Goal: Find specific fact: Find specific fact

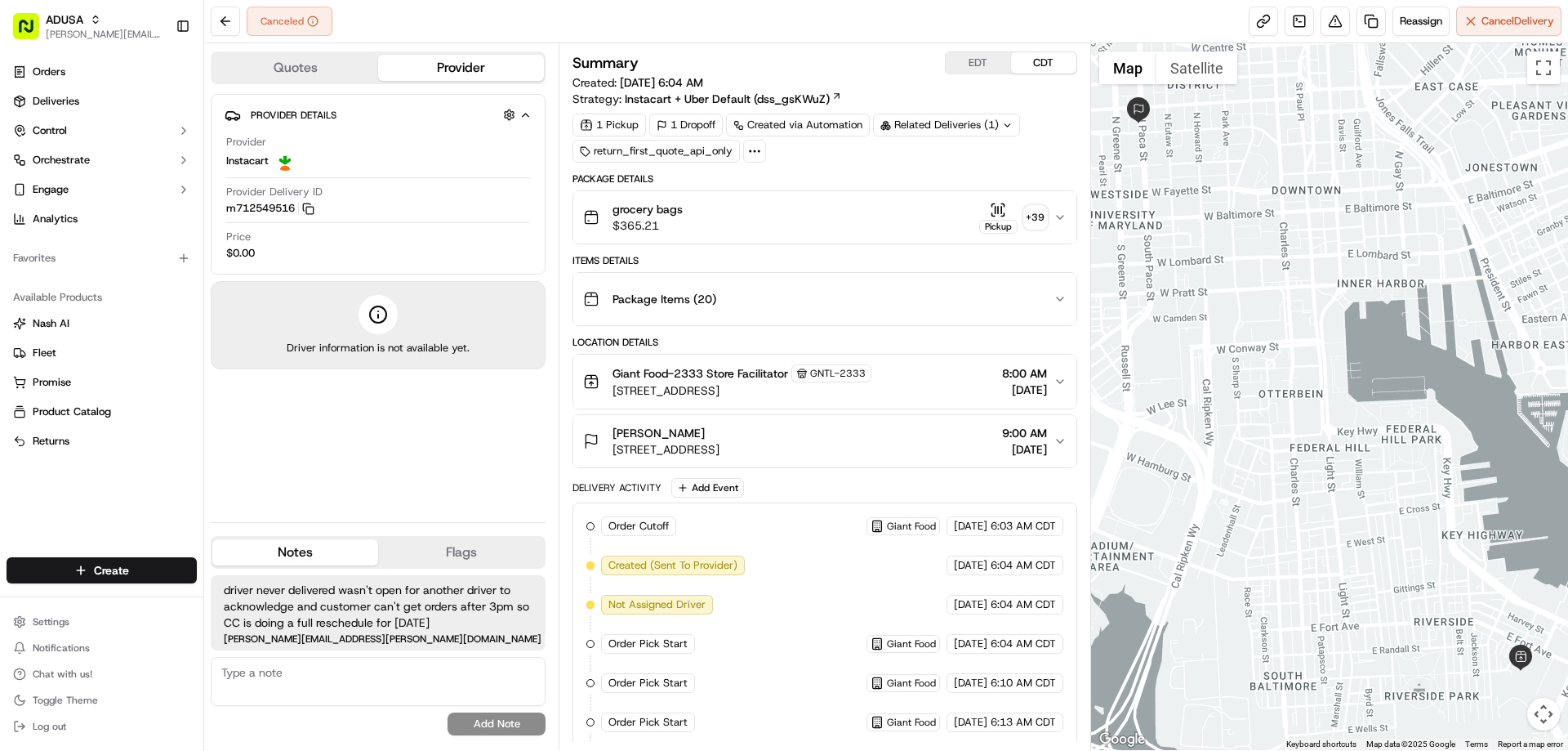
scroll to position [278, 0]
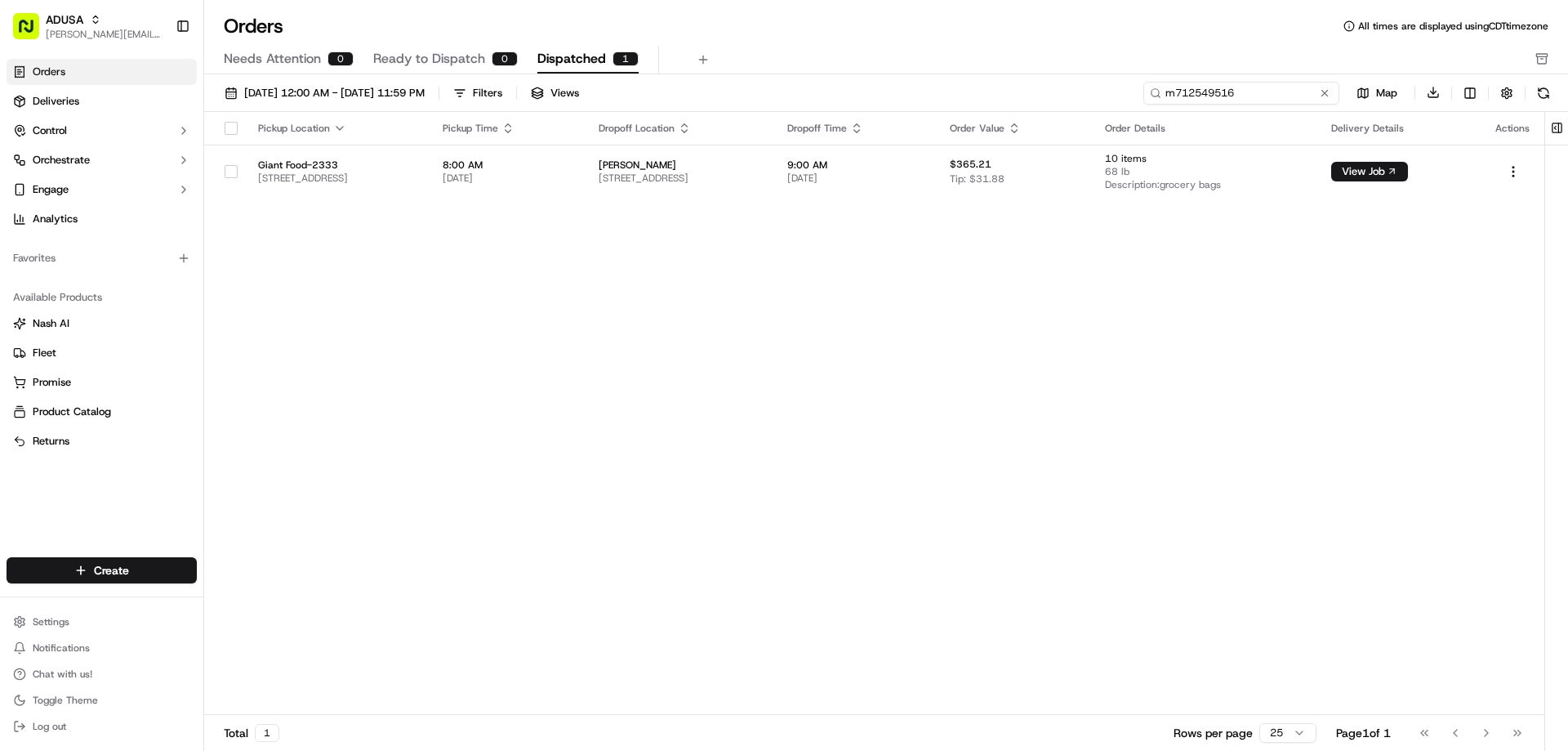
drag, startPoint x: 1289, startPoint y: 89, endPoint x: 1115, endPoint y: 86, distance: 174.0
click at [1115, 86] on div "09/01/2025 12:00 AM - 09/30/2025 11:59 PM Filters Views m712549516 Map Download" at bounding box center [885, 96] width 1364 height 31
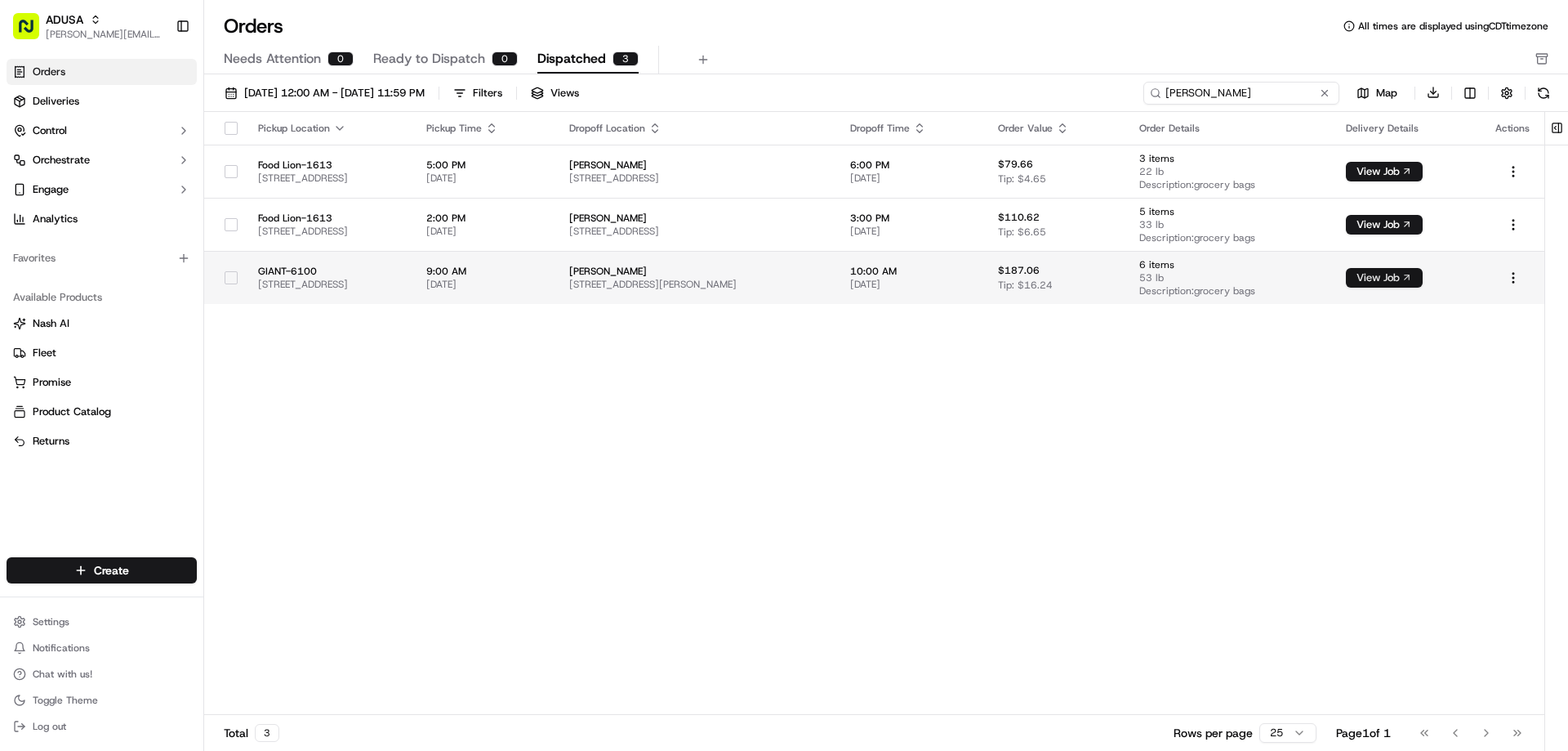
type input "bryner"
click at [1414, 275] on button "View Job" at bounding box center [1385, 277] width 76 height 20
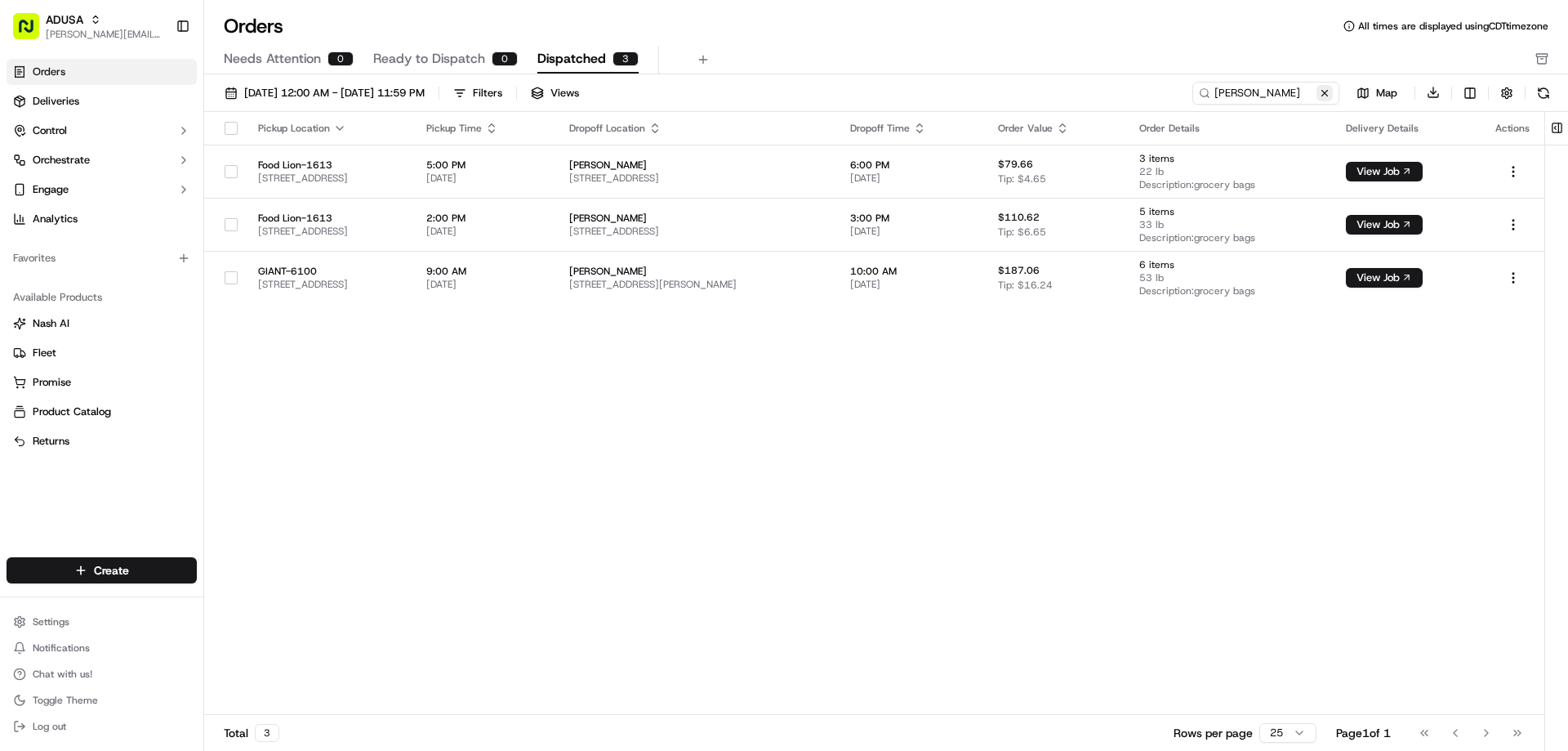
click at [1322, 91] on button at bounding box center [1325, 93] width 17 height 17
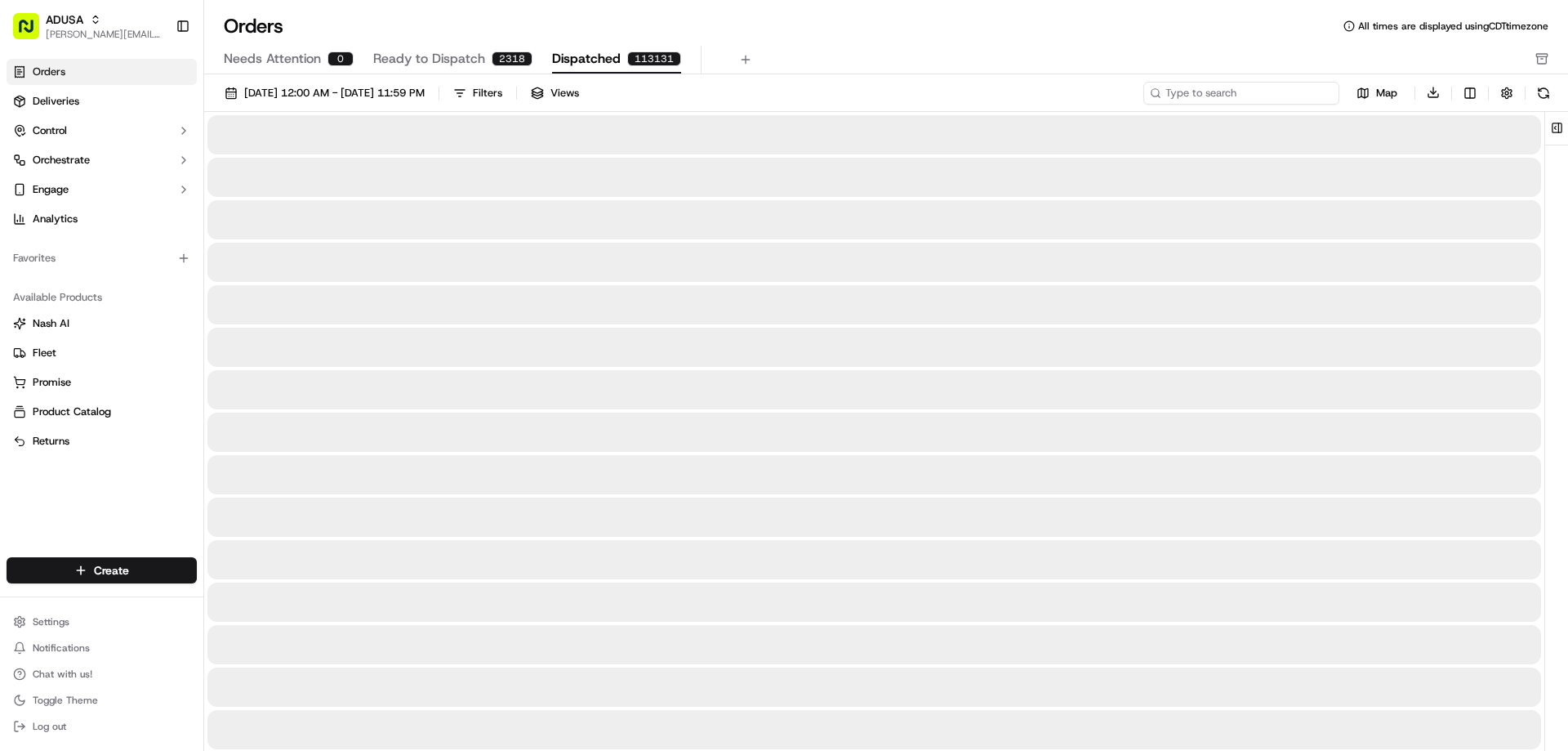
click at [1259, 94] on input at bounding box center [1241, 92] width 196 height 23
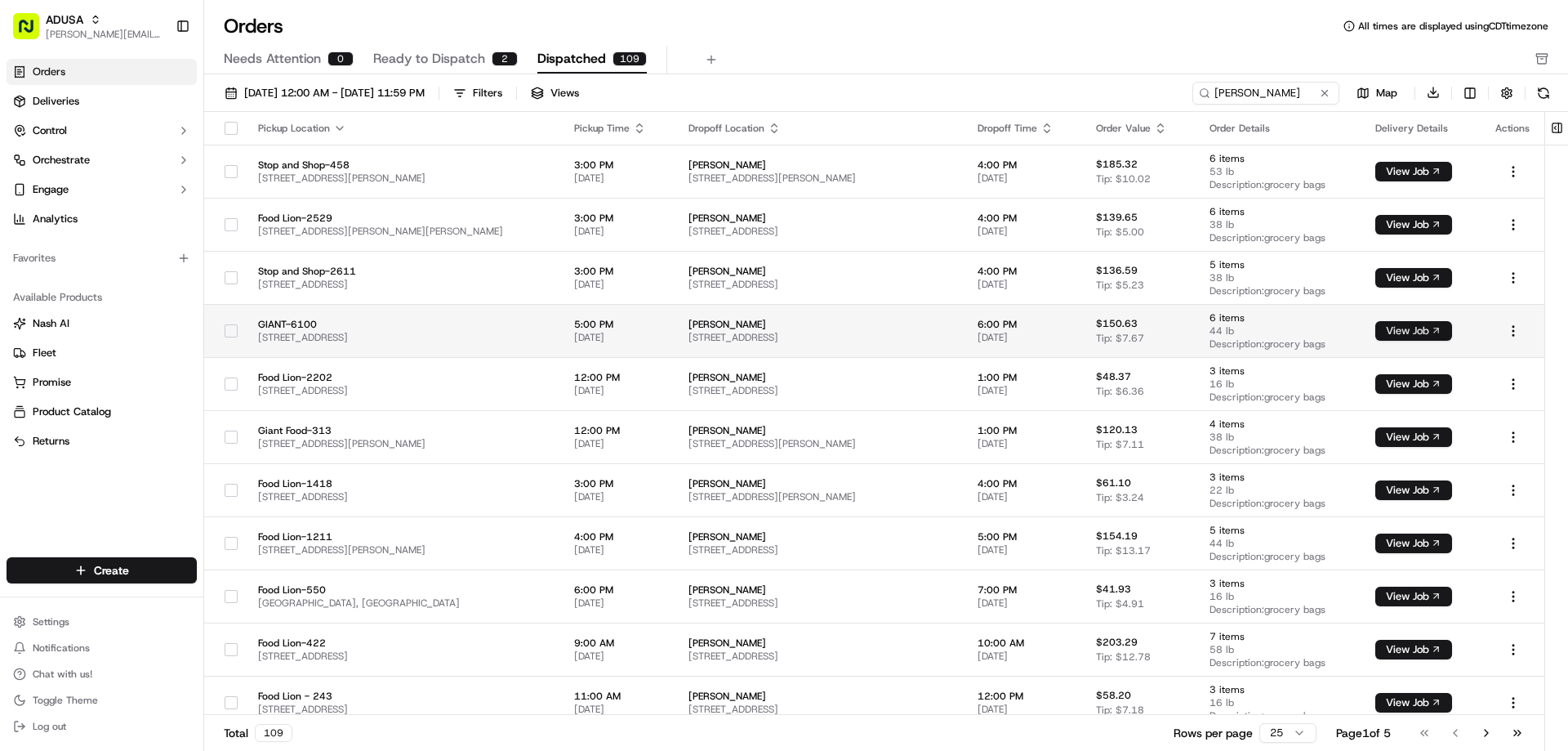
click at [1426, 326] on button "View Job" at bounding box center [1414, 330] width 76 height 20
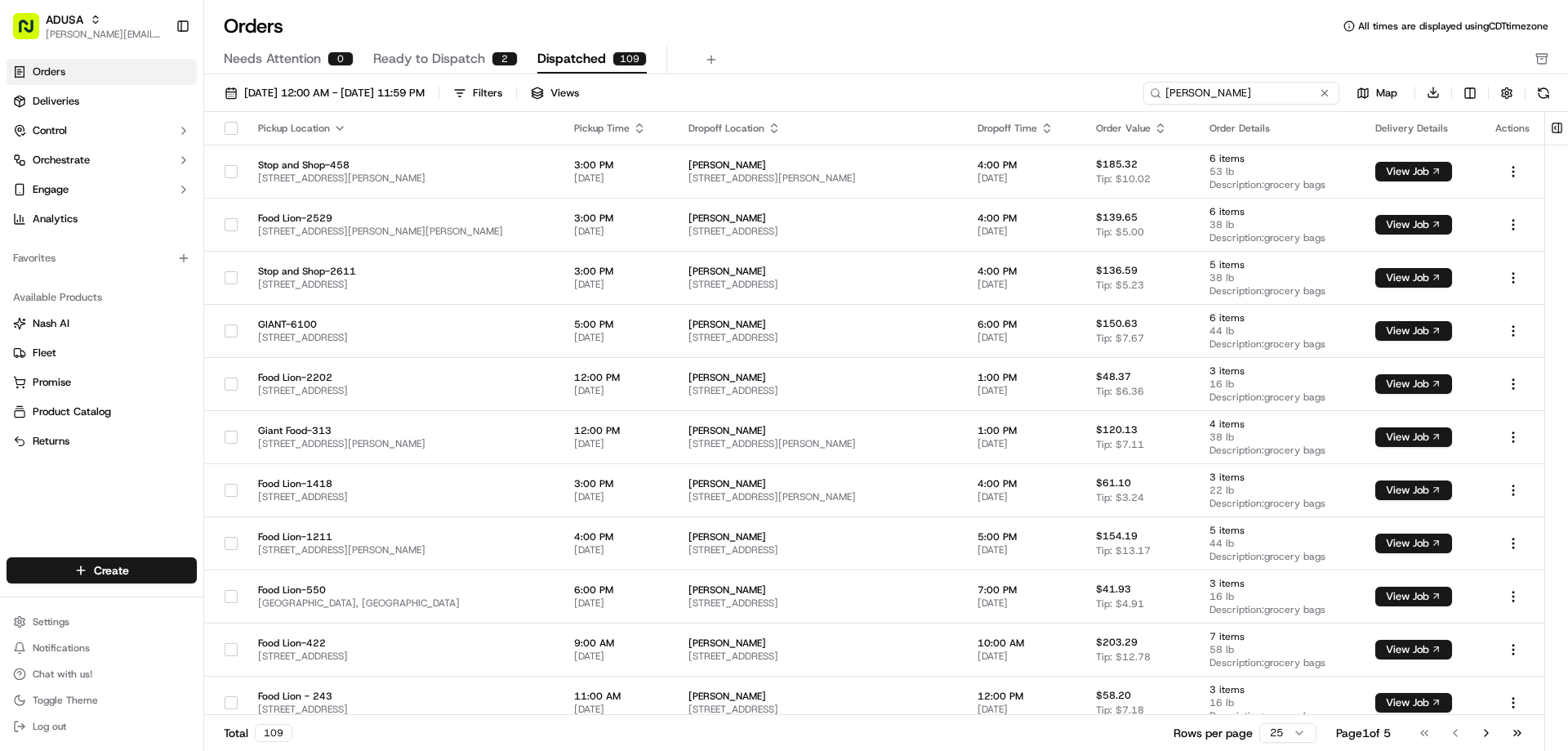
drag, startPoint x: 1278, startPoint y: 92, endPoint x: 991, endPoint y: 73, distance: 287.6
click at [1000, 75] on div "09/01/2025 12:00 AM - 09/30/2025 11:59 PM Filters Views haley Map Download Pick…" at bounding box center [885, 418] width 1364 height 687
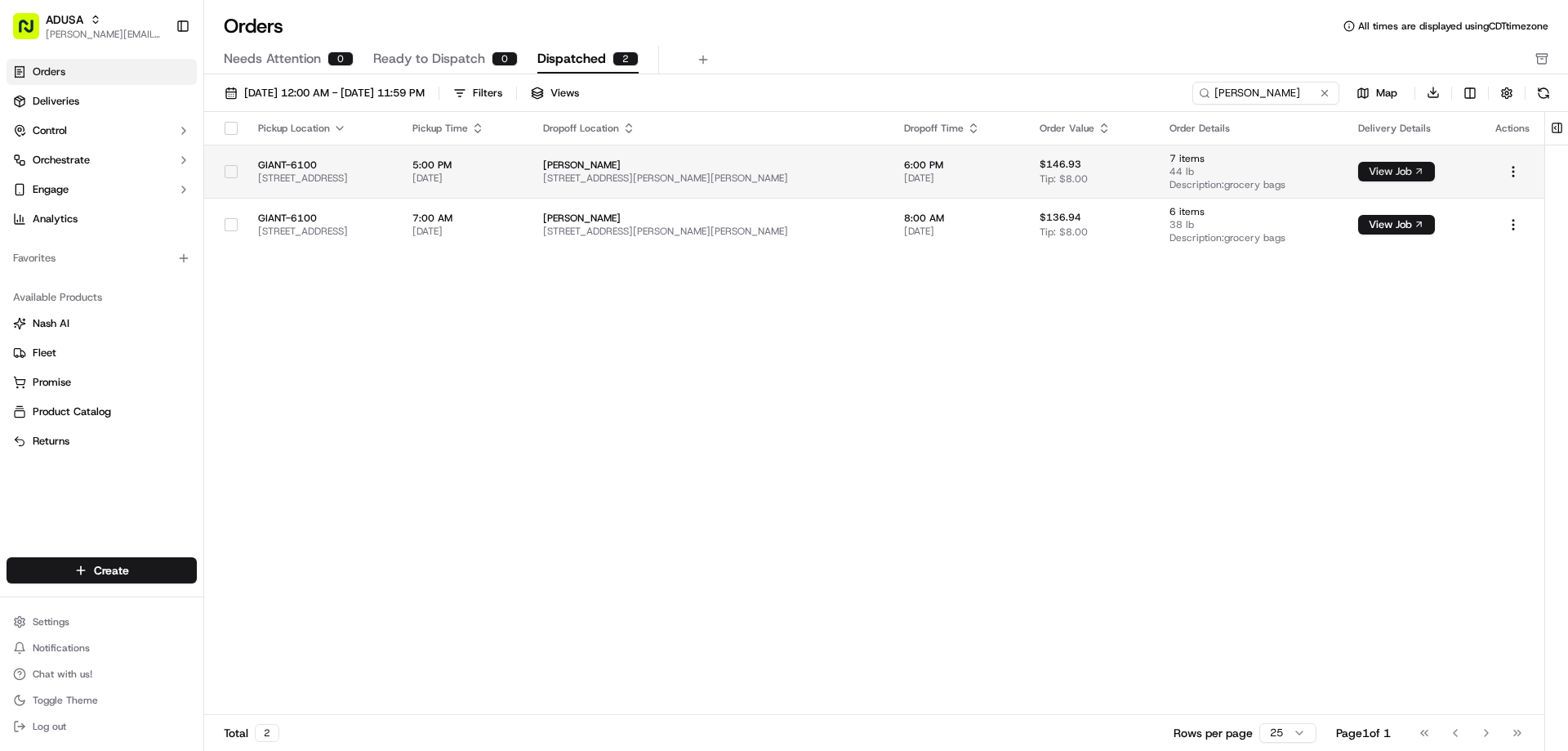
click at [1404, 167] on button "View Job" at bounding box center [1396, 172] width 76 height 20
drag, startPoint x: 1266, startPoint y: 91, endPoint x: 1010, endPoint y: 79, distance: 256.3
click at [1010, 79] on div "09/01/2025 12:00 AM - 09/30/2025 11:59 PM Filters Views bradney Map Download Pi…" at bounding box center [885, 418] width 1364 height 687
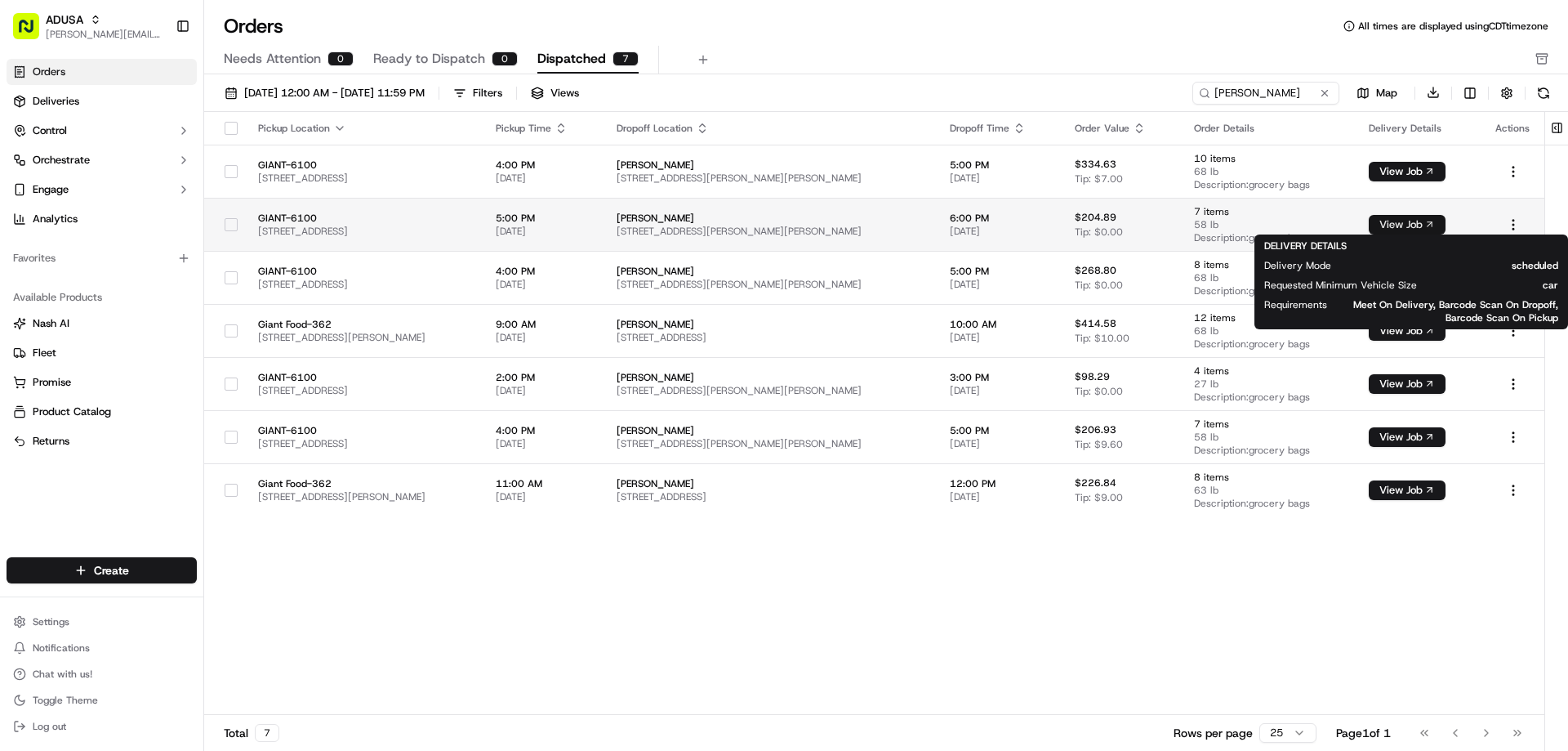
click at [1406, 225] on button "View Job" at bounding box center [1407, 225] width 76 height 20
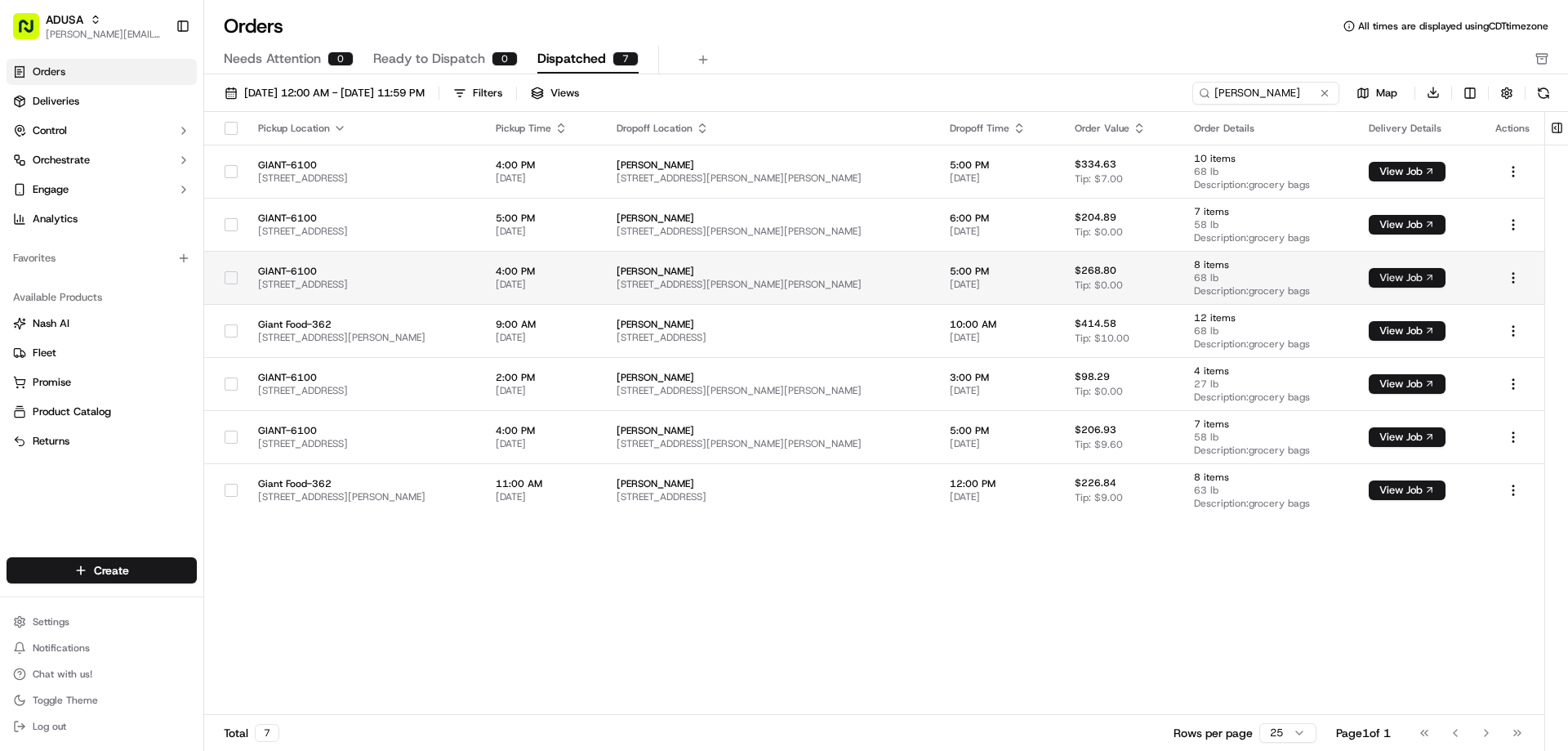
click at [1414, 275] on button "View Job" at bounding box center [1407, 277] width 76 height 20
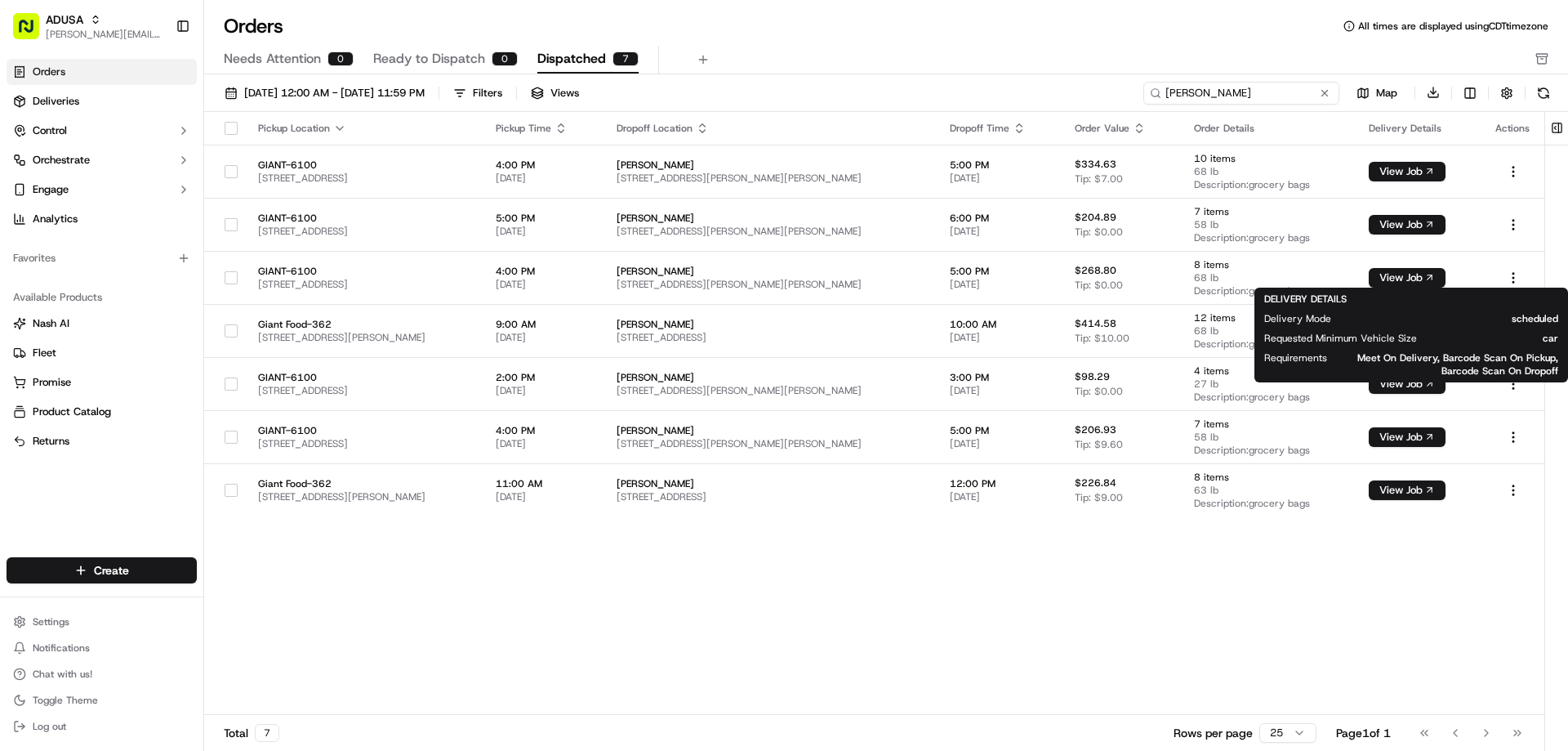
drag, startPoint x: 1253, startPoint y: 91, endPoint x: 1099, endPoint y: 84, distance: 154.2
click at [1099, 84] on div "09/01/2025 12:00 AM - 09/30/2025 11:59 PM Filters Views hooven Map Download" at bounding box center [885, 96] width 1364 height 31
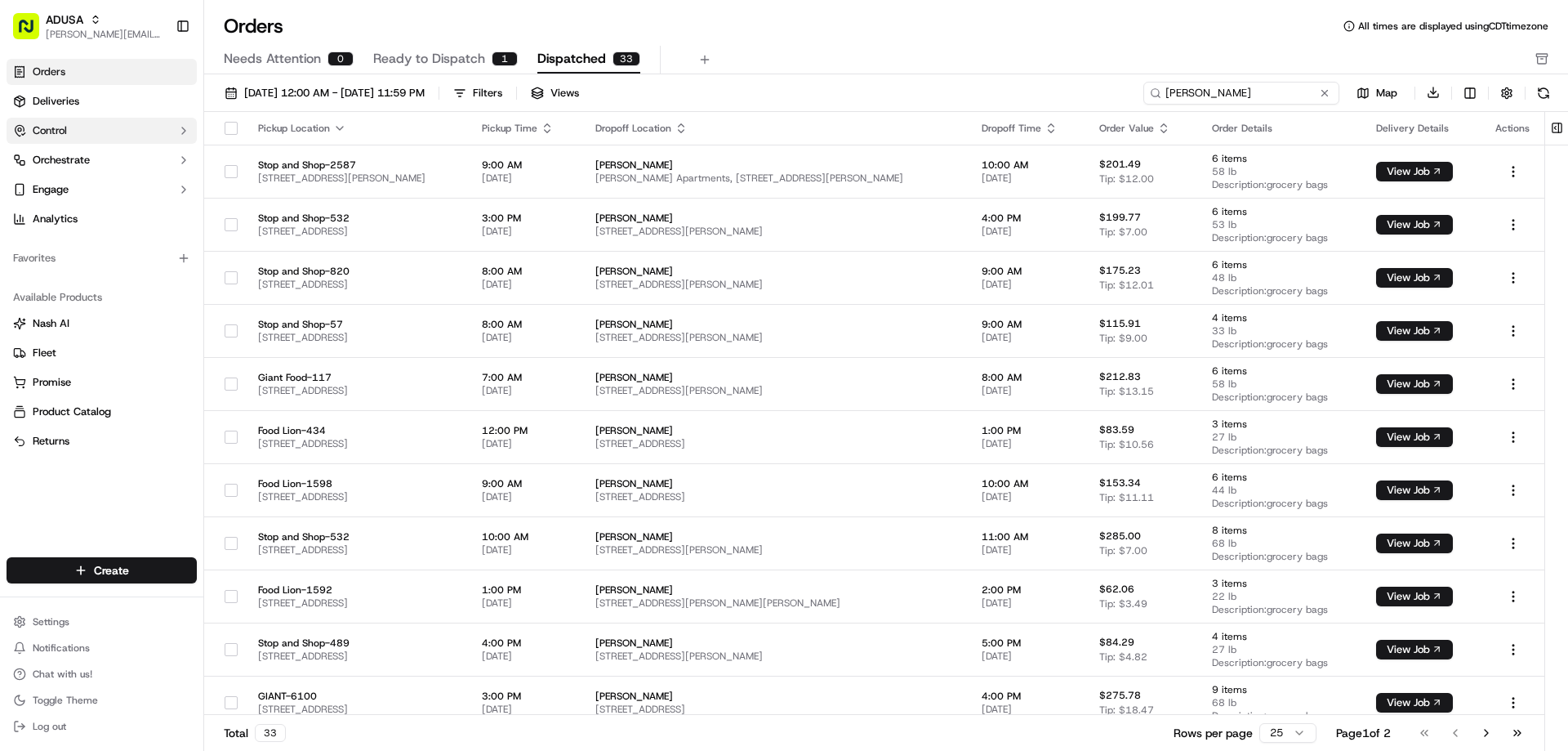
type input "winslow"
click at [947, 31] on div "Orders All times are displayed using CDT timezone" at bounding box center [885, 25] width 1364 height 26
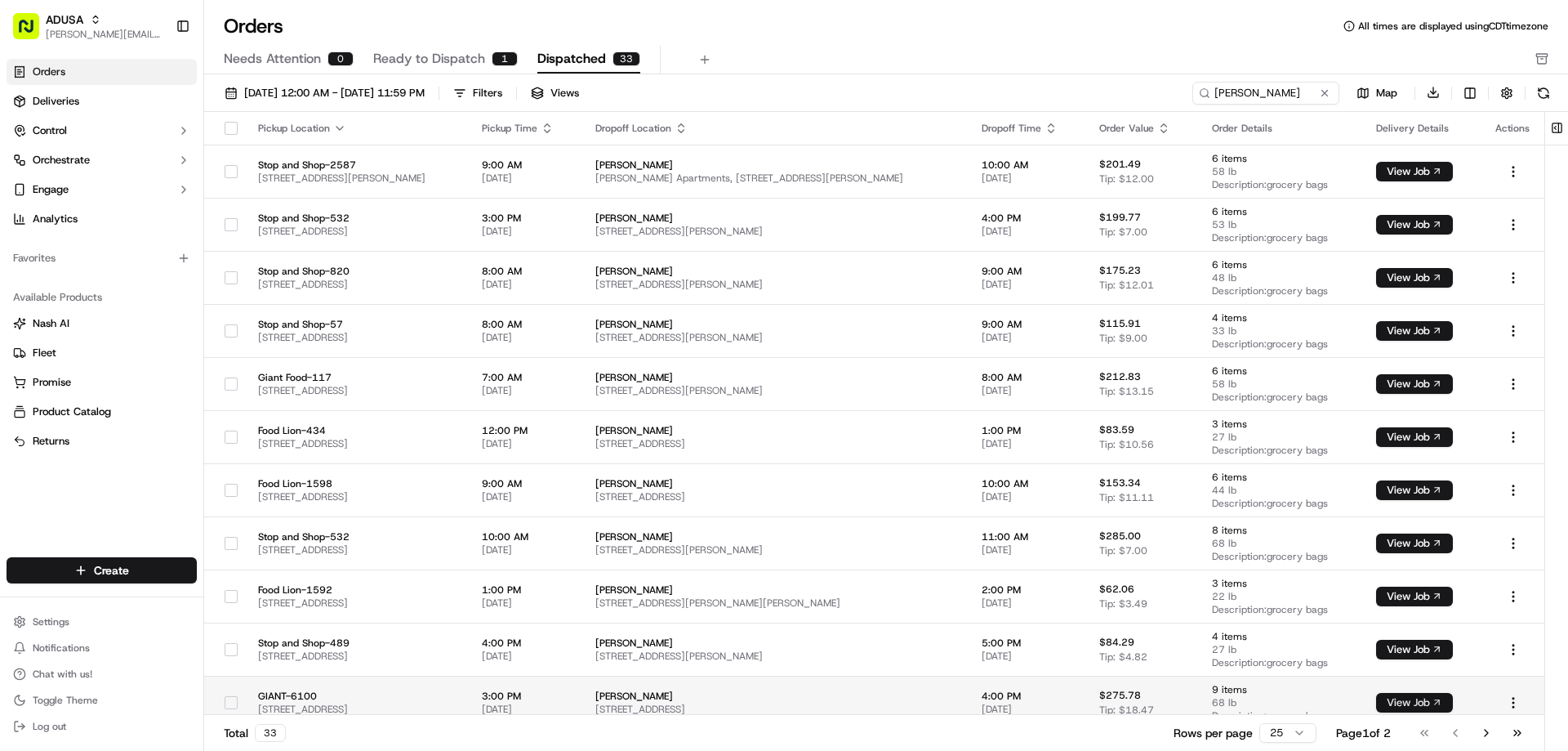
click at [1421, 698] on button "View Job" at bounding box center [1415, 702] width 76 height 20
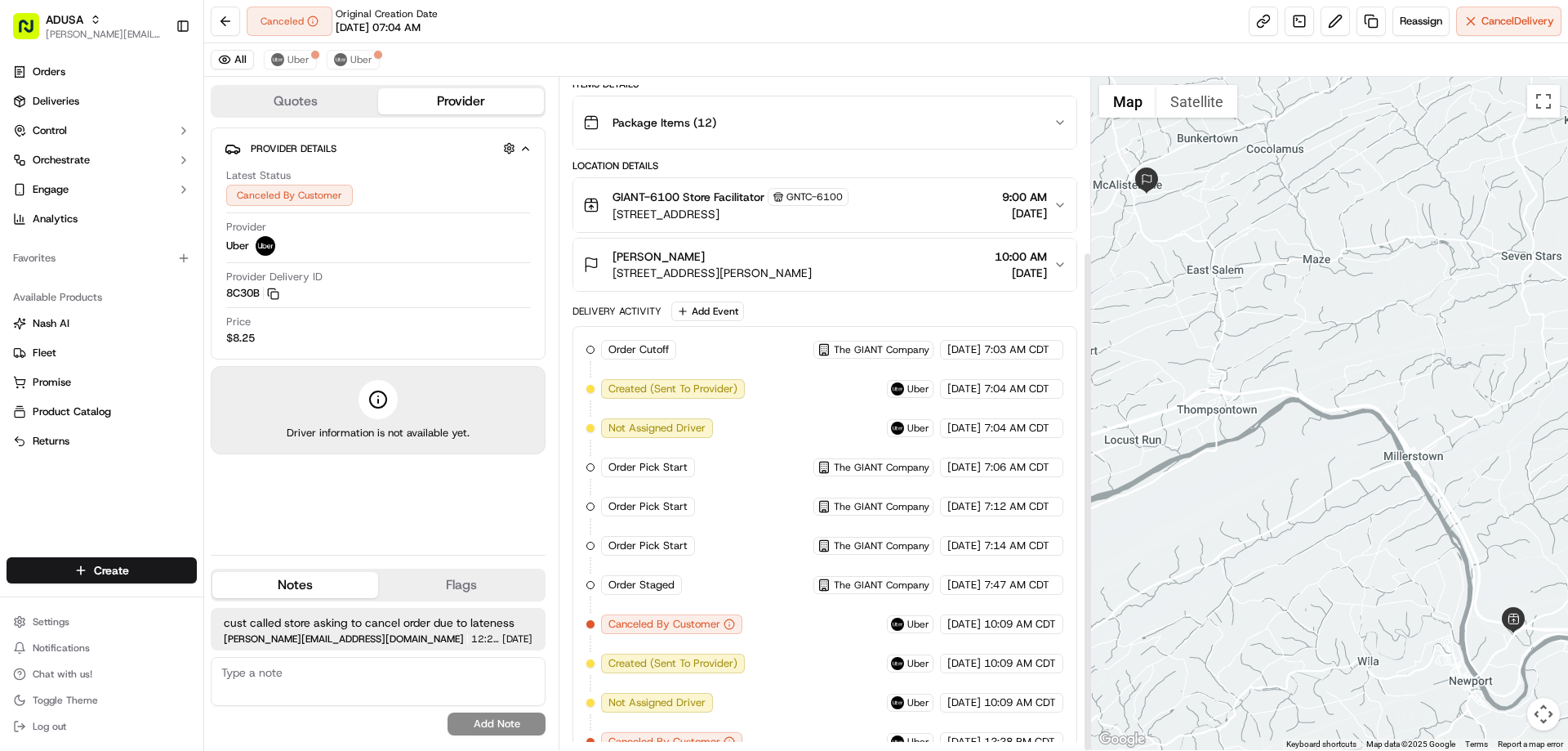
scroll to position [233, 0]
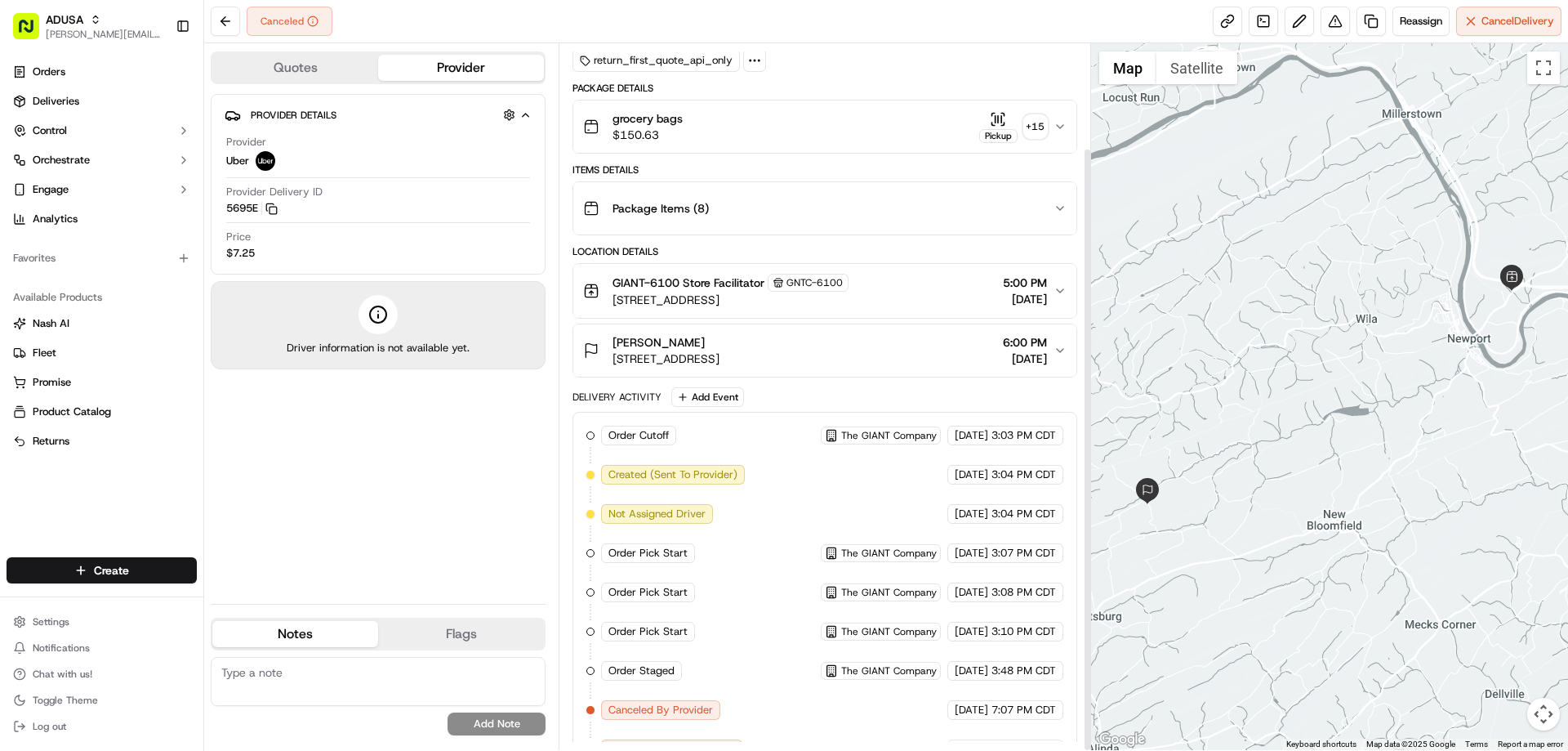
scroll to position [122, 0]
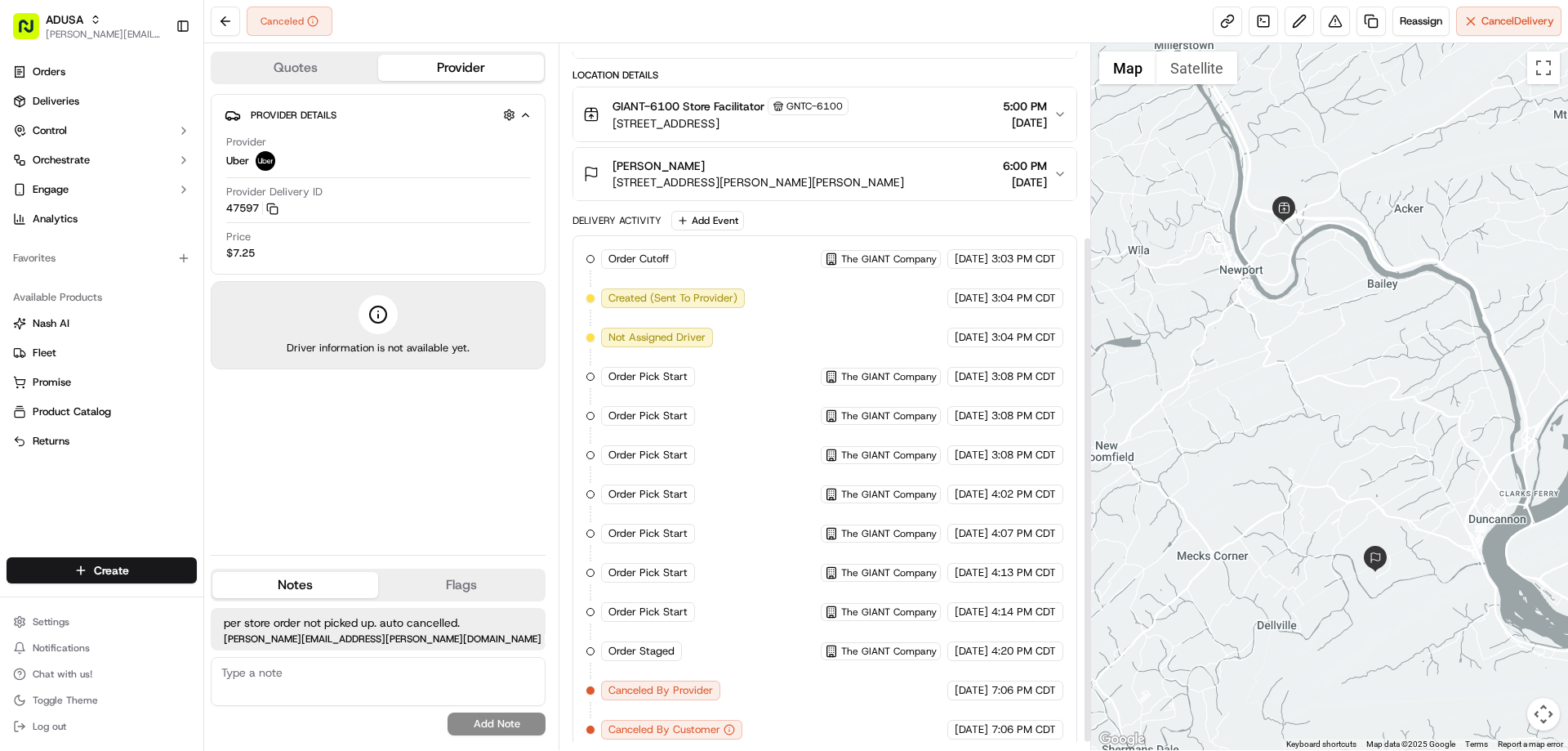
scroll to position [278, 0]
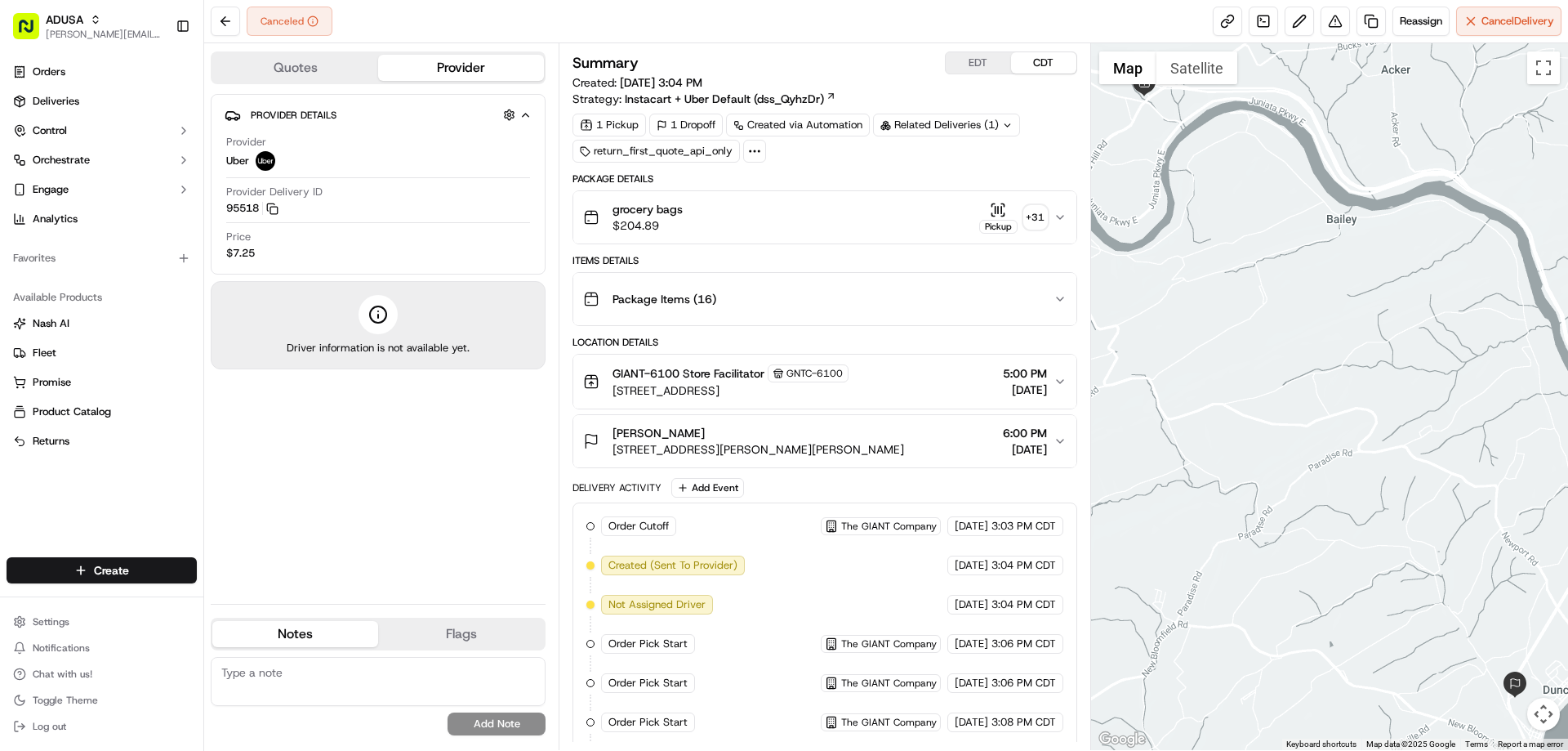
click at [1062, 216] on icon "button" at bounding box center [1060, 217] width 13 height 13
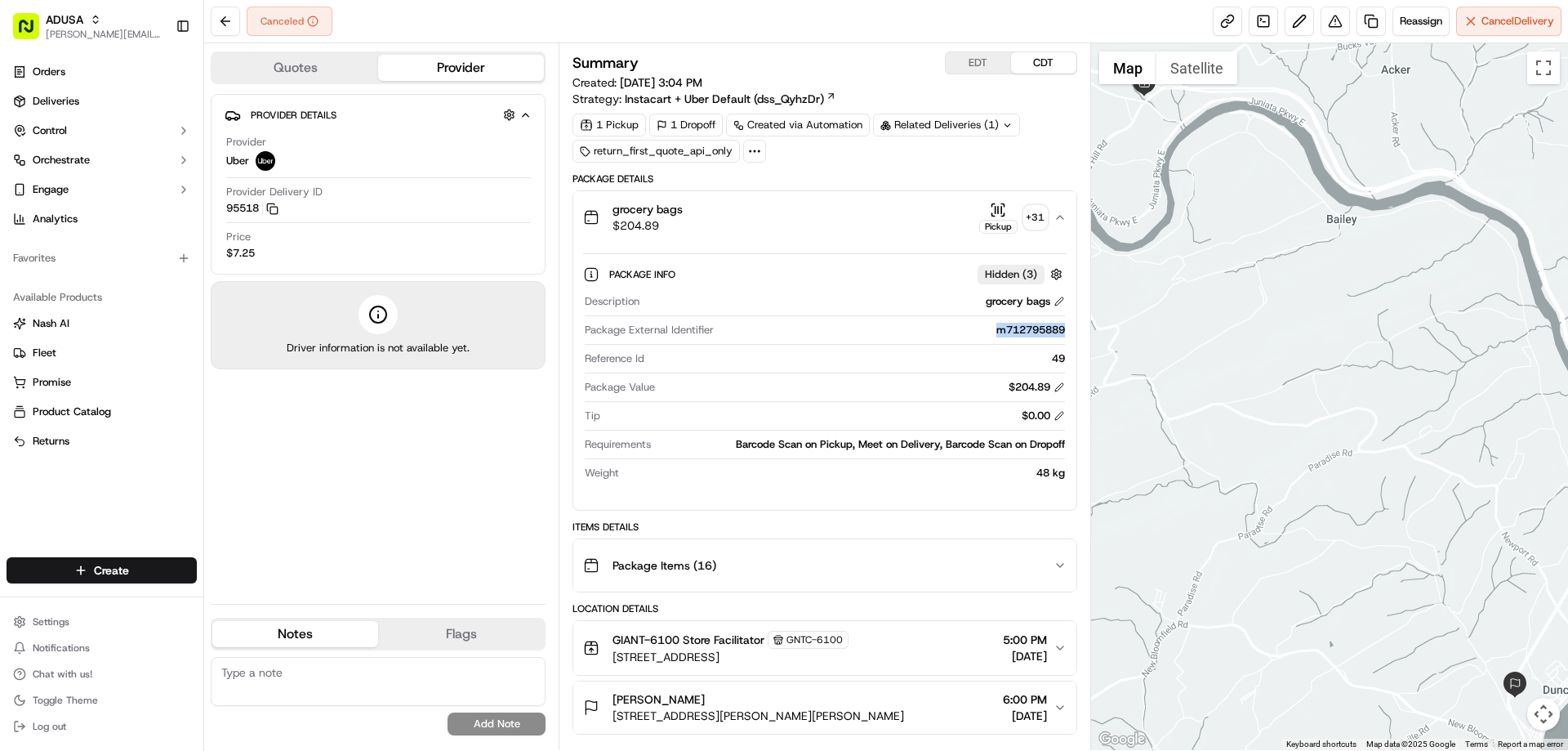
drag, startPoint x: 995, startPoint y: 330, endPoint x: 1064, endPoint y: 330, distance: 69.0
click at [1064, 330] on div "m712795889" at bounding box center [892, 329] width 344 height 15
copy div "m712795889"
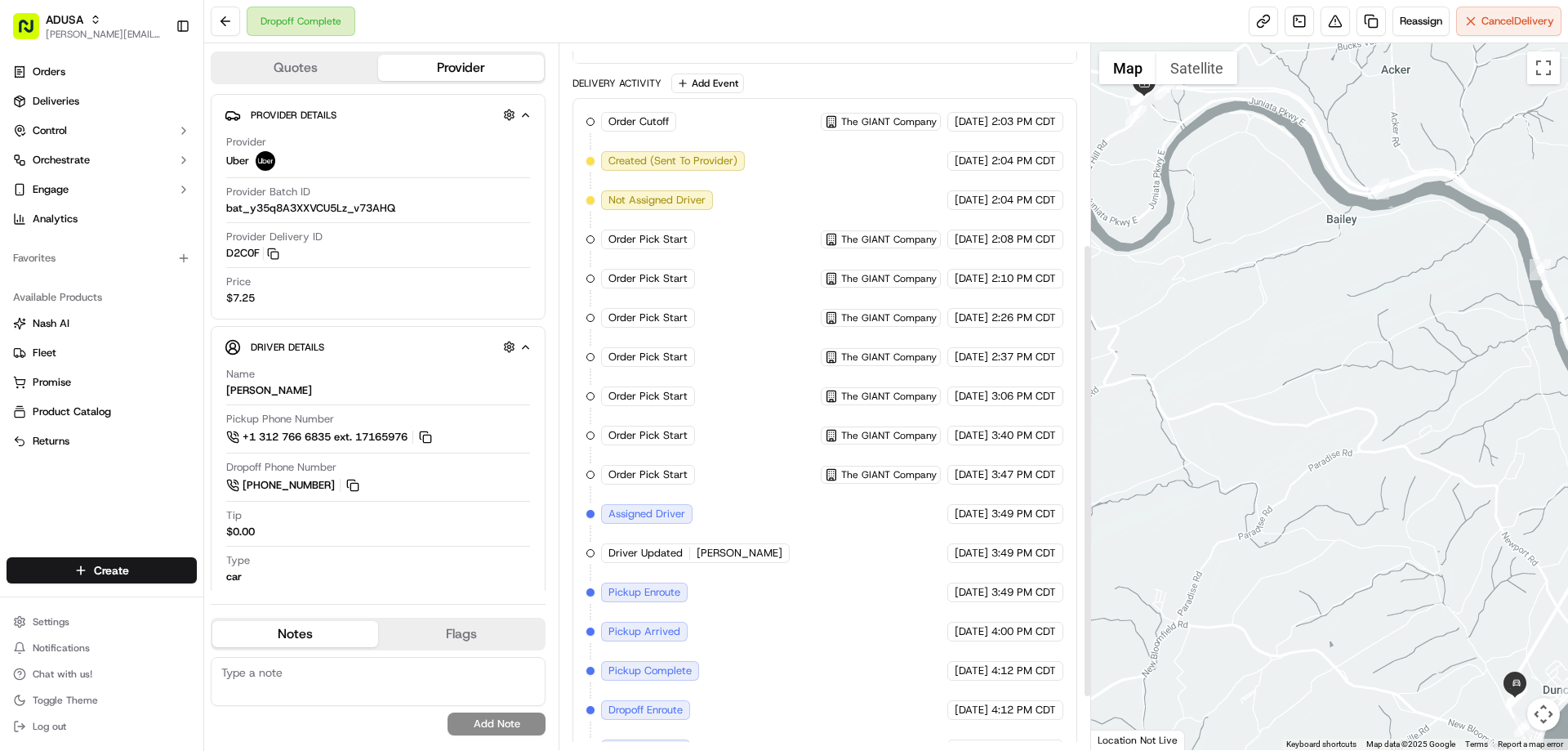
scroll to position [326, 0]
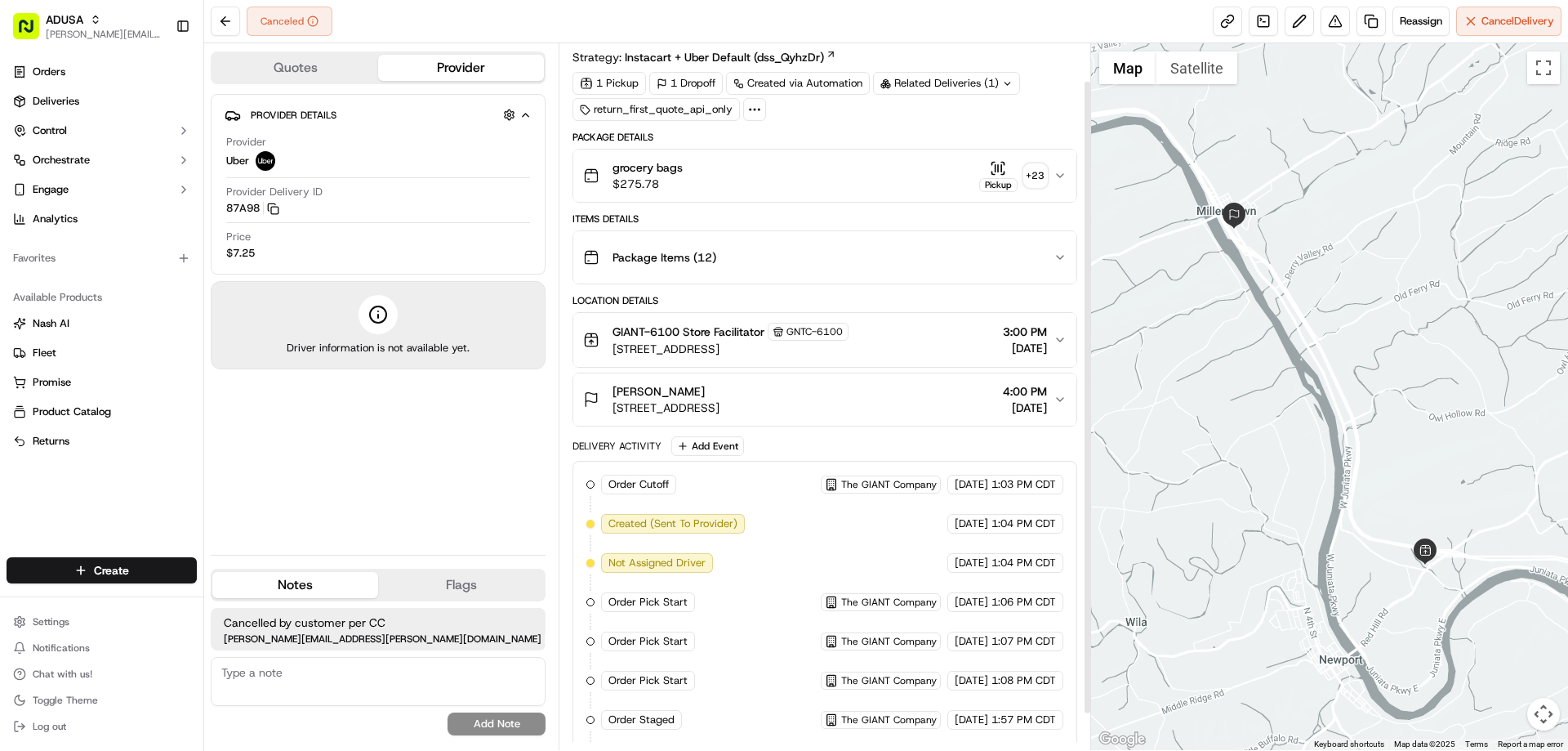
scroll to position [81, 0]
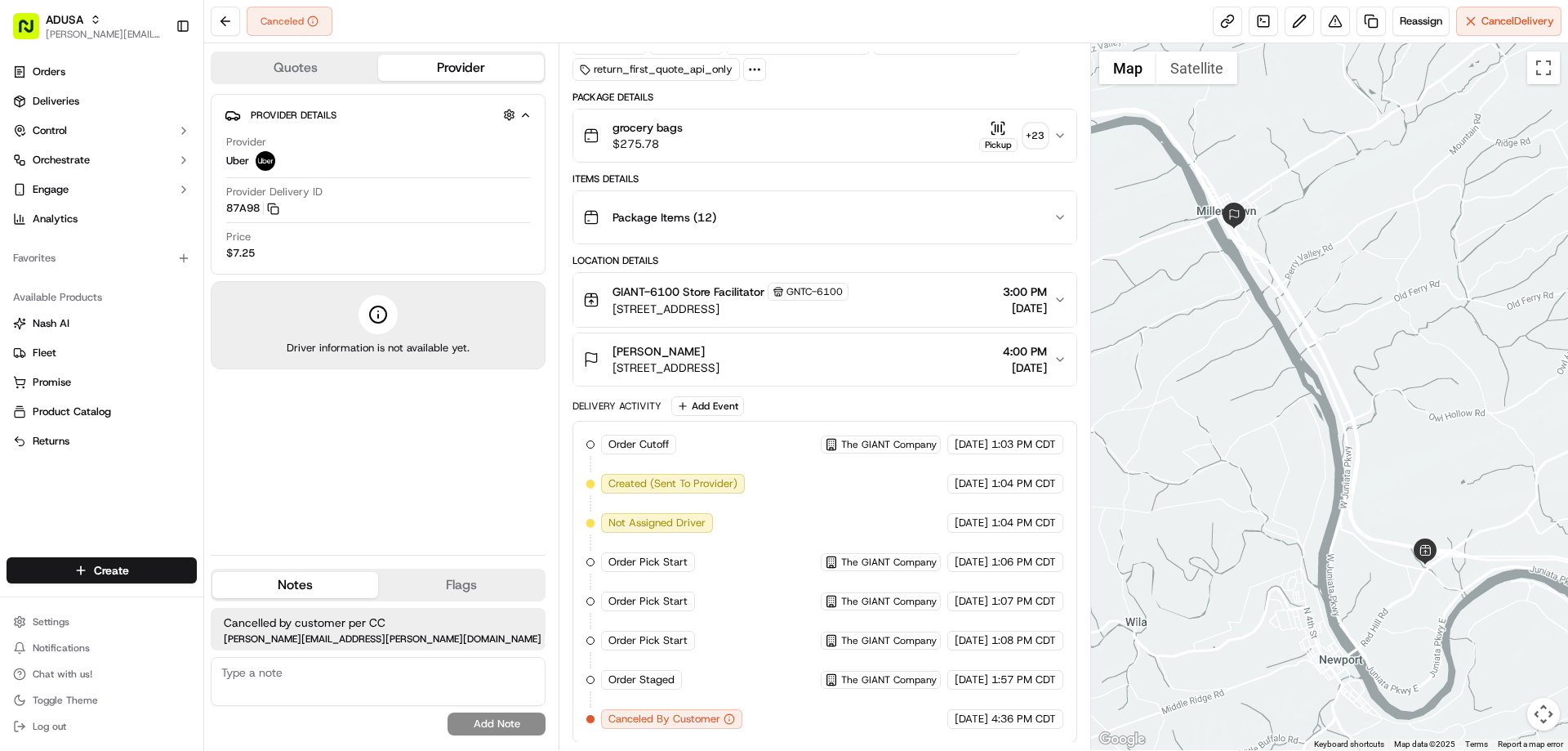
click at [1060, 353] on icon "button" at bounding box center [1060, 359] width 13 height 13
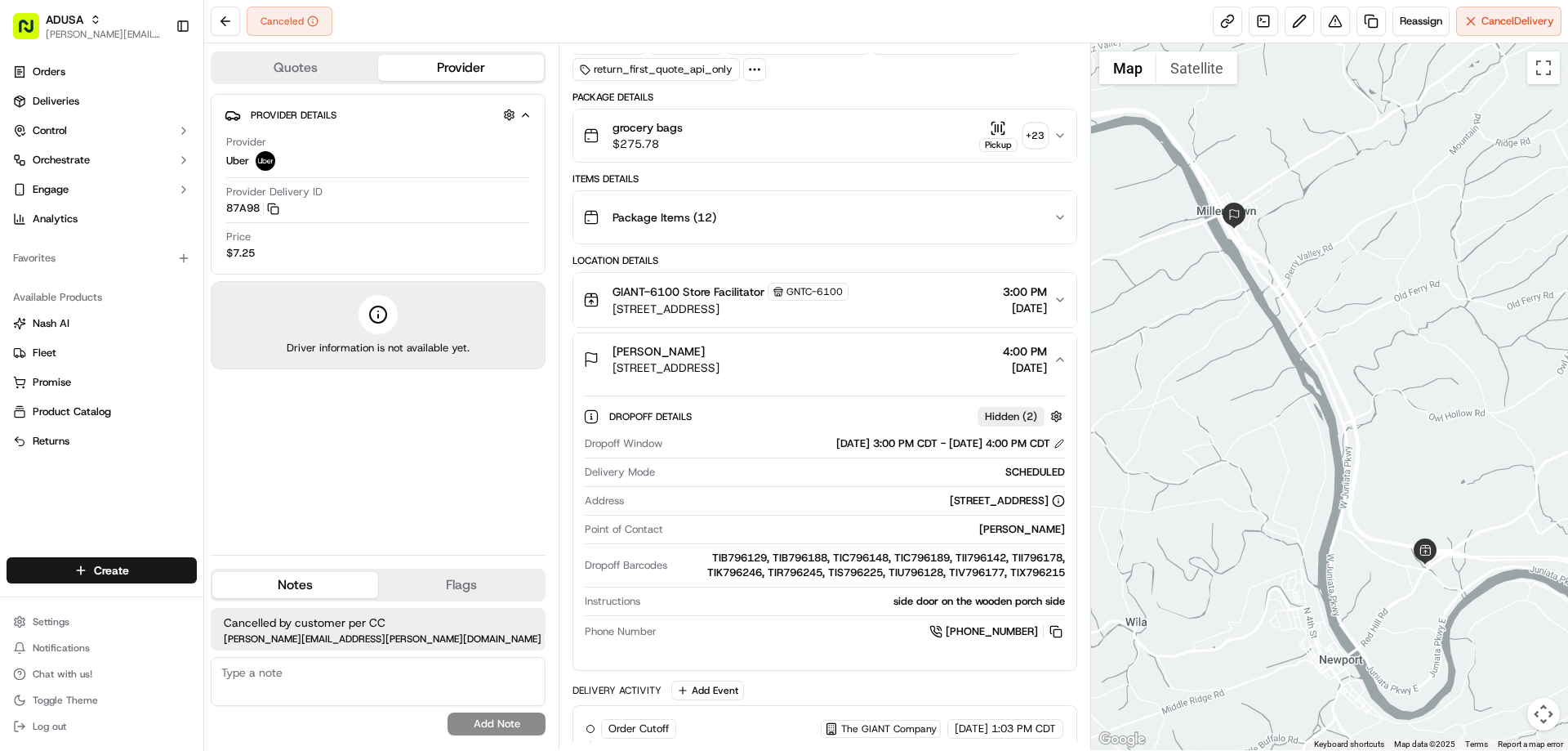
click at [1054, 296] on icon "button" at bounding box center [1060, 299] width 13 height 13
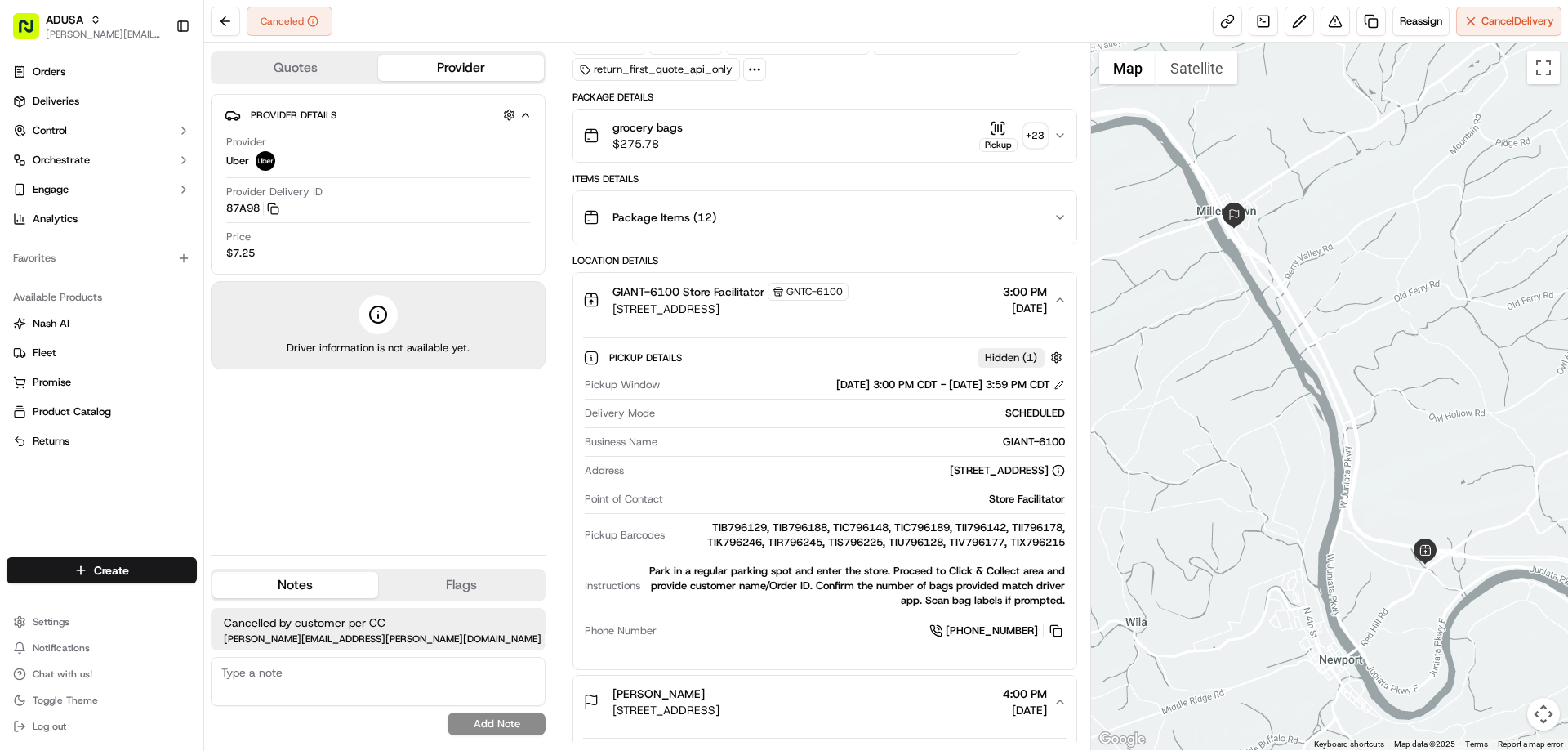
click at [1061, 216] on icon "button" at bounding box center [1060, 217] width 13 height 13
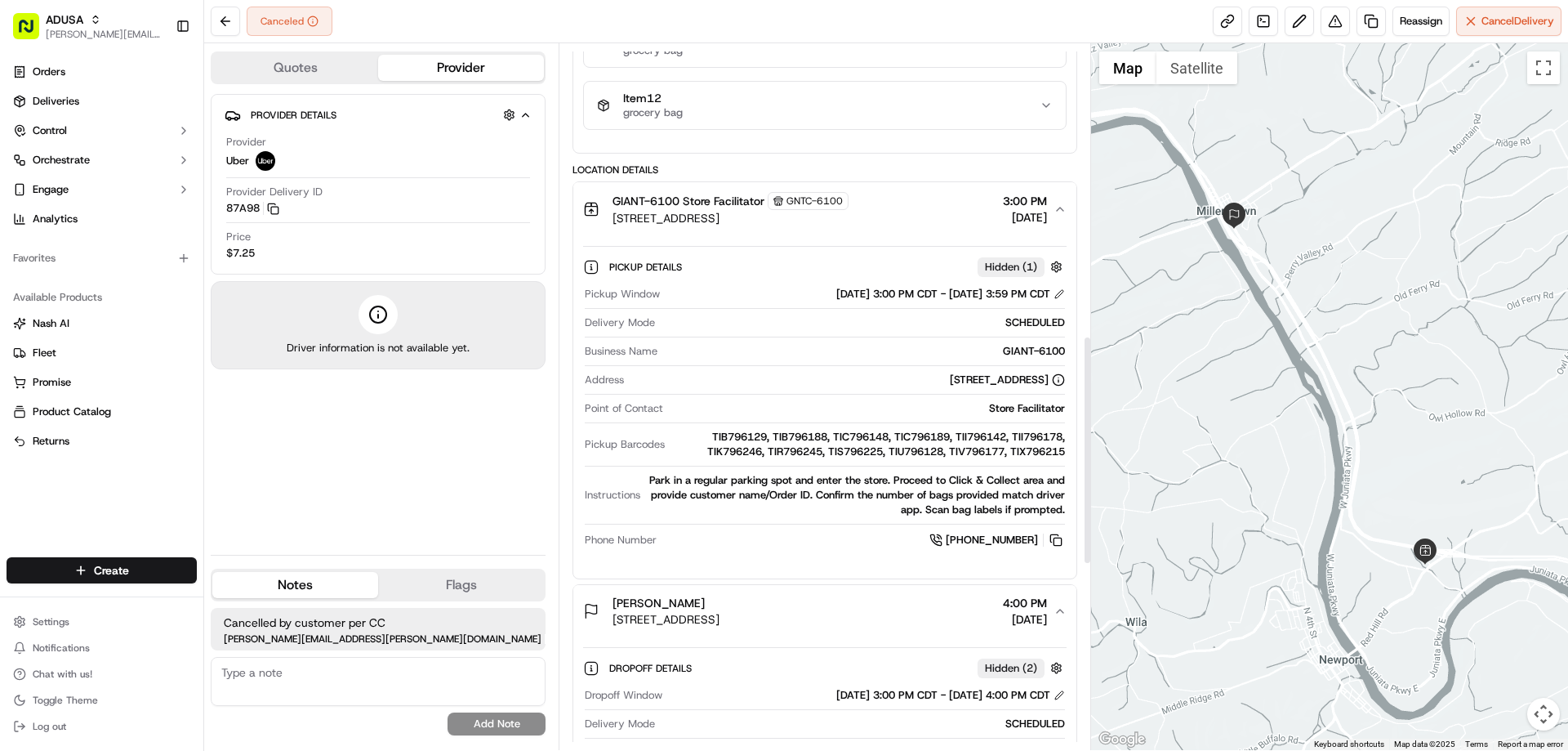
scroll to position [899, 0]
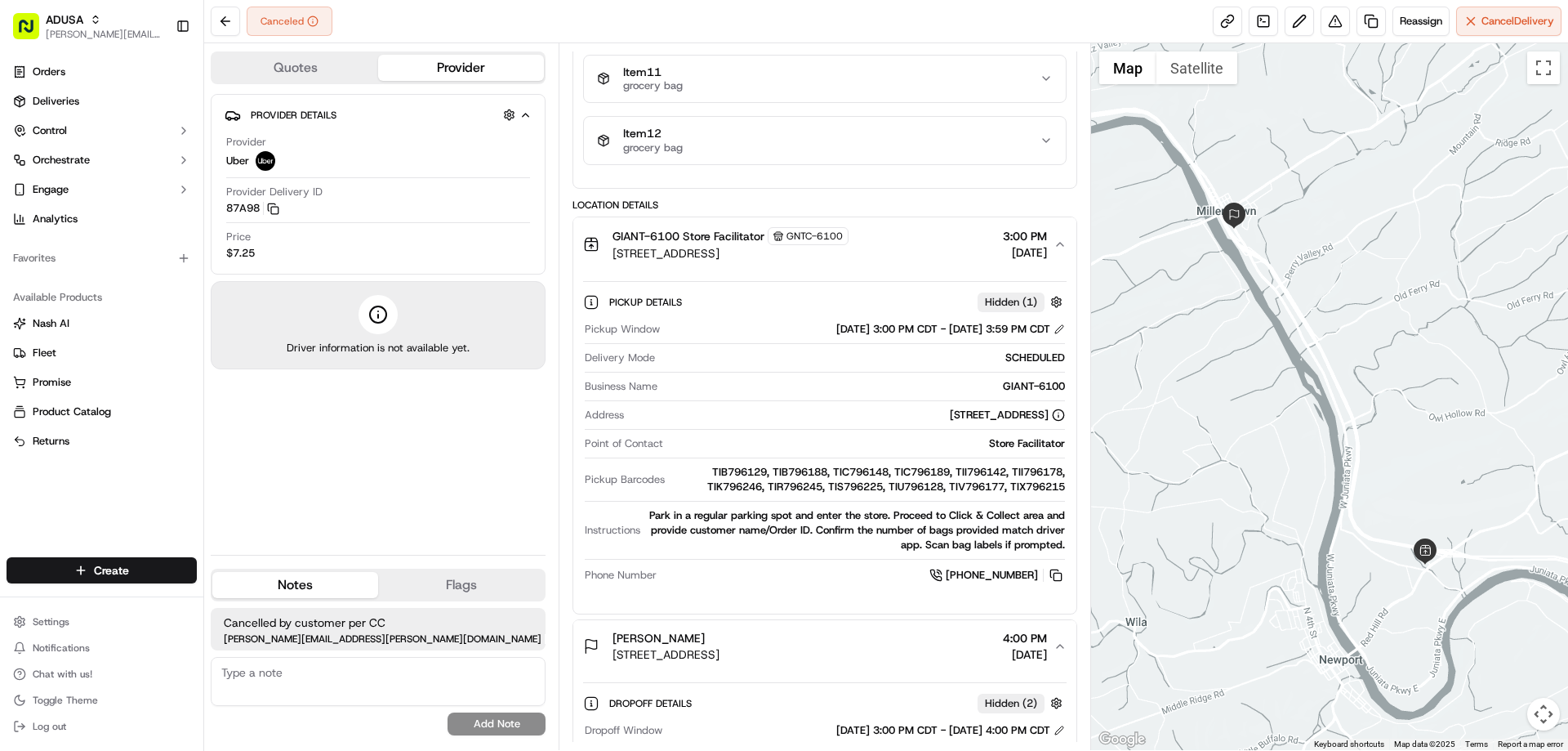
click at [1062, 242] on icon "button" at bounding box center [1060, 243] width 13 height 13
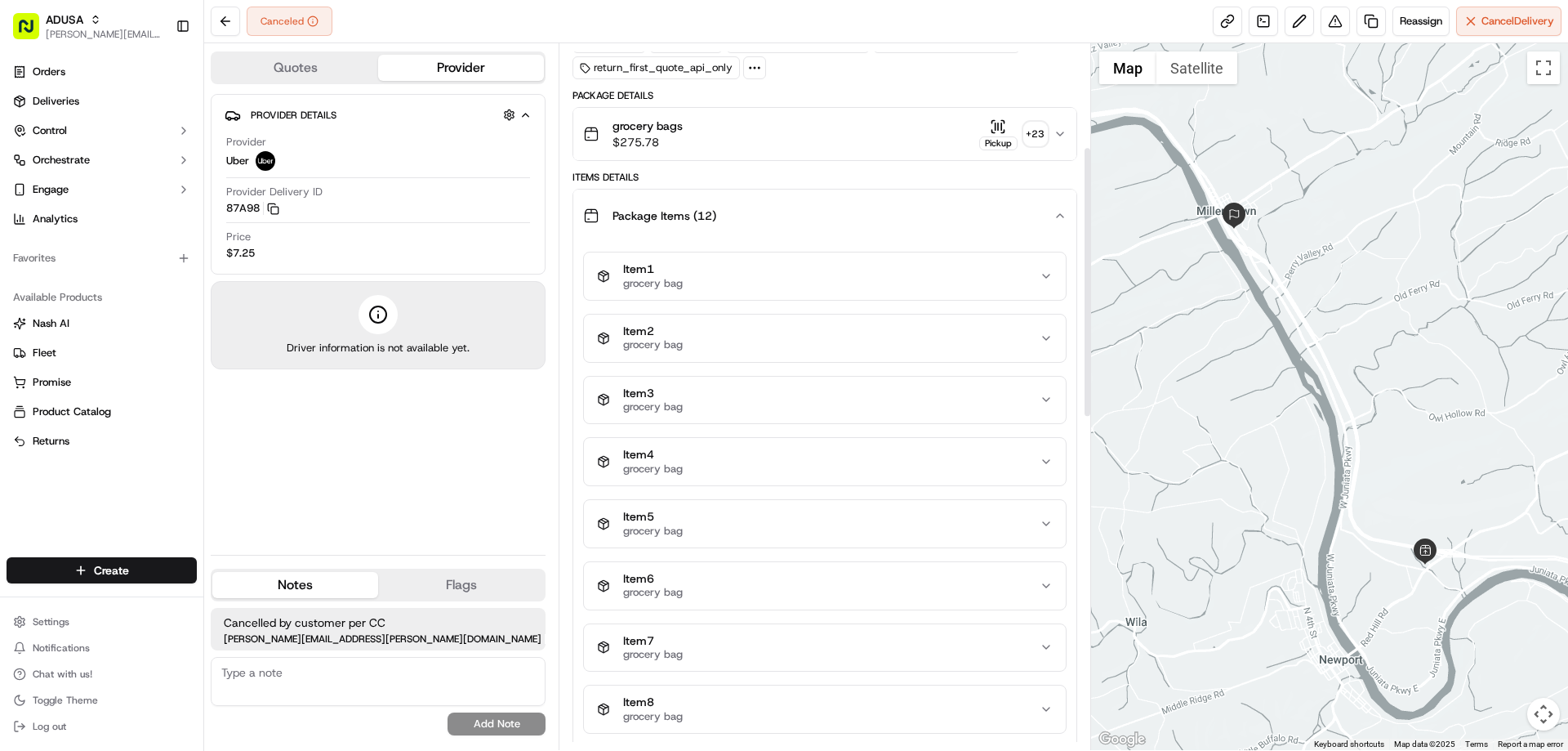
scroll to position [0, 0]
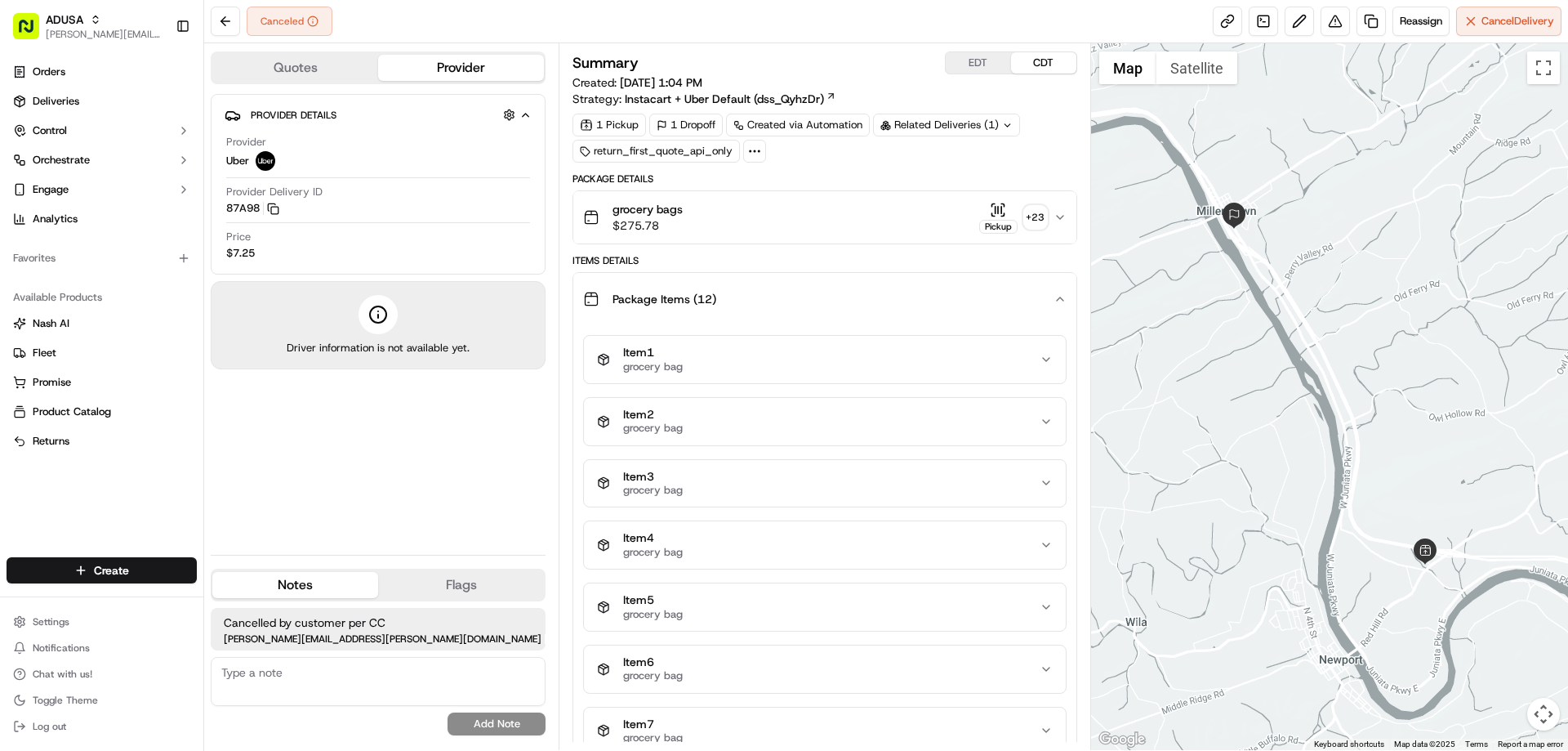
click at [1064, 217] on icon "button" at bounding box center [1060, 217] width 13 height 13
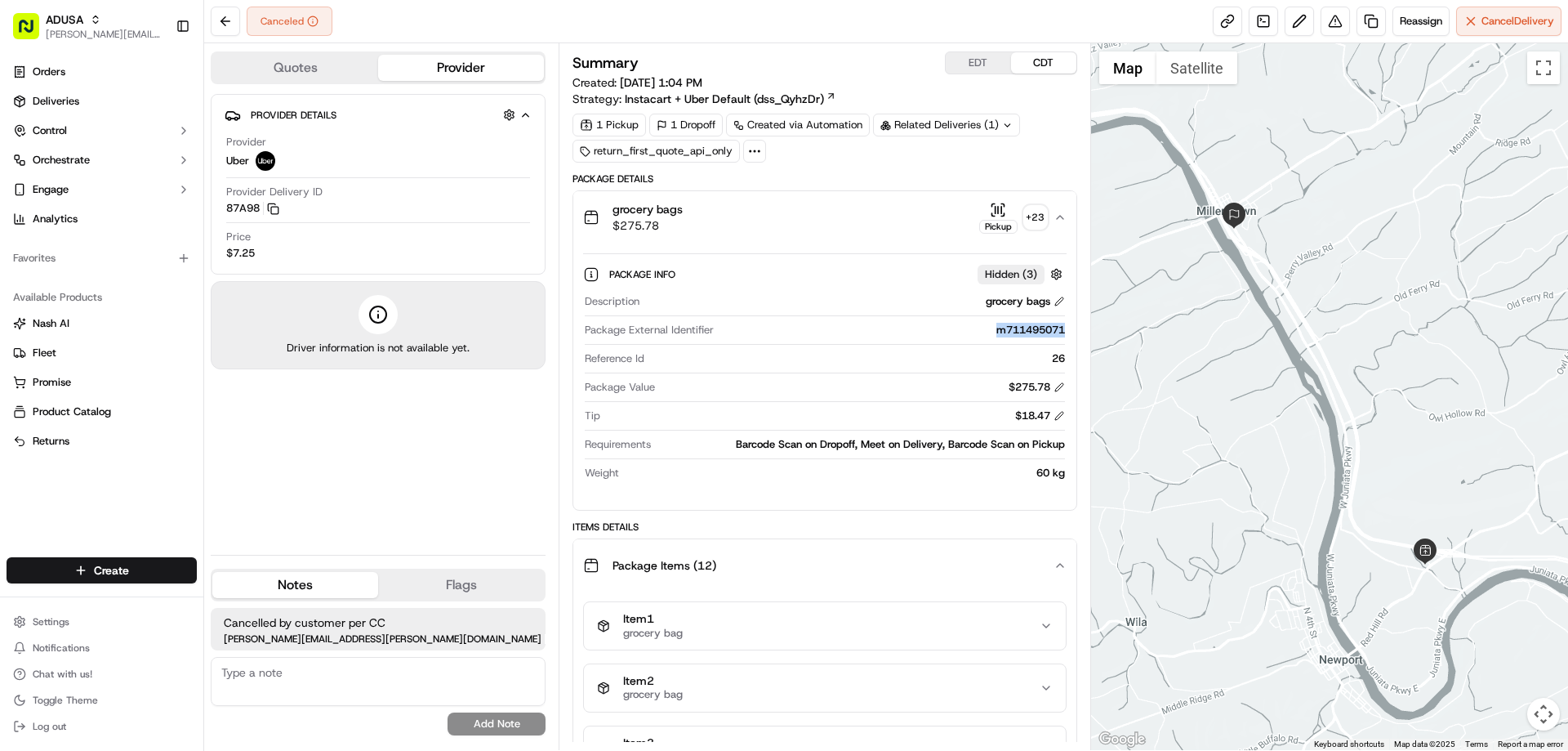
drag, startPoint x: 995, startPoint y: 331, endPoint x: 1075, endPoint y: 327, distance: 80.1
click at [1075, 327] on div "Package Info Hidden ( 3 ) Description grocery bags Package External Identifier …" at bounding box center [825, 370] width 502 height 253
copy div "m711495071"
click at [1060, 213] on icon "button" at bounding box center [1060, 217] width 13 height 13
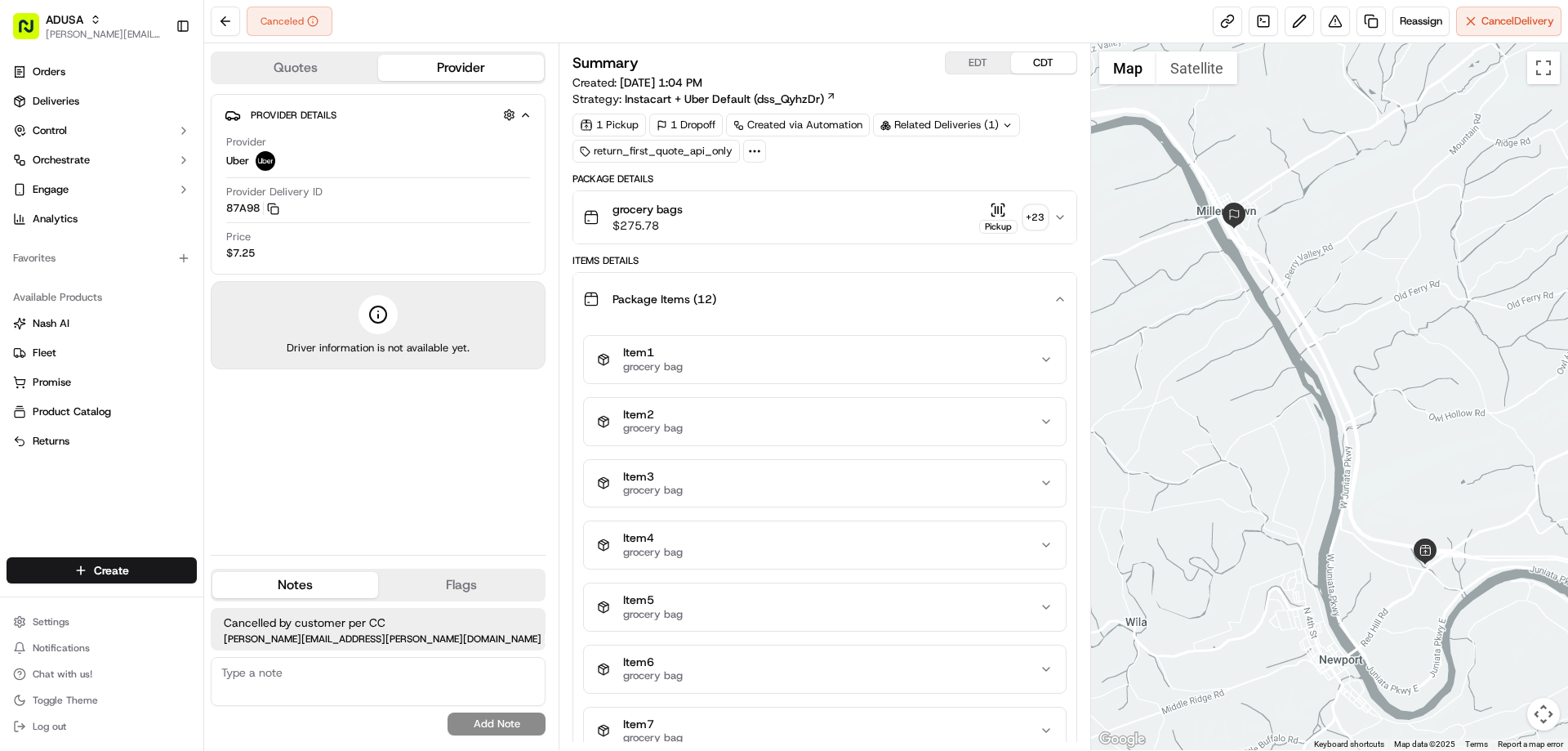
click at [1059, 299] on icon "button" at bounding box center [1060, 298] width 7 height 3
